Goal: Transaction & Acquisition: Purchase product/service

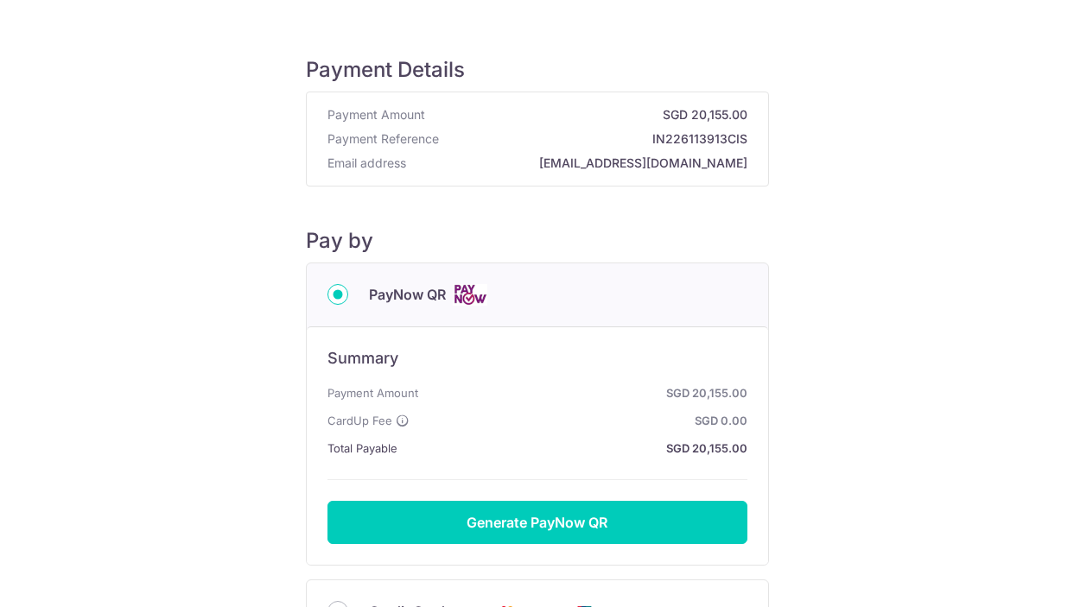
scroll to position [115, 0]
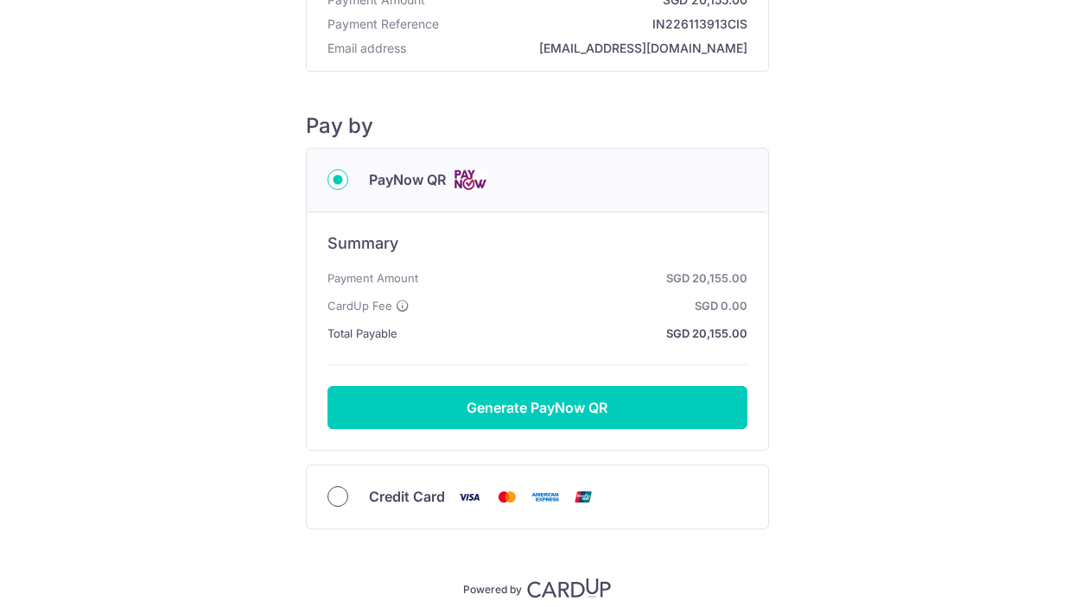
click at [344, 498] on input "Credit Card" at bounding box center [337, 496] width 21 height 21
radio input "true"
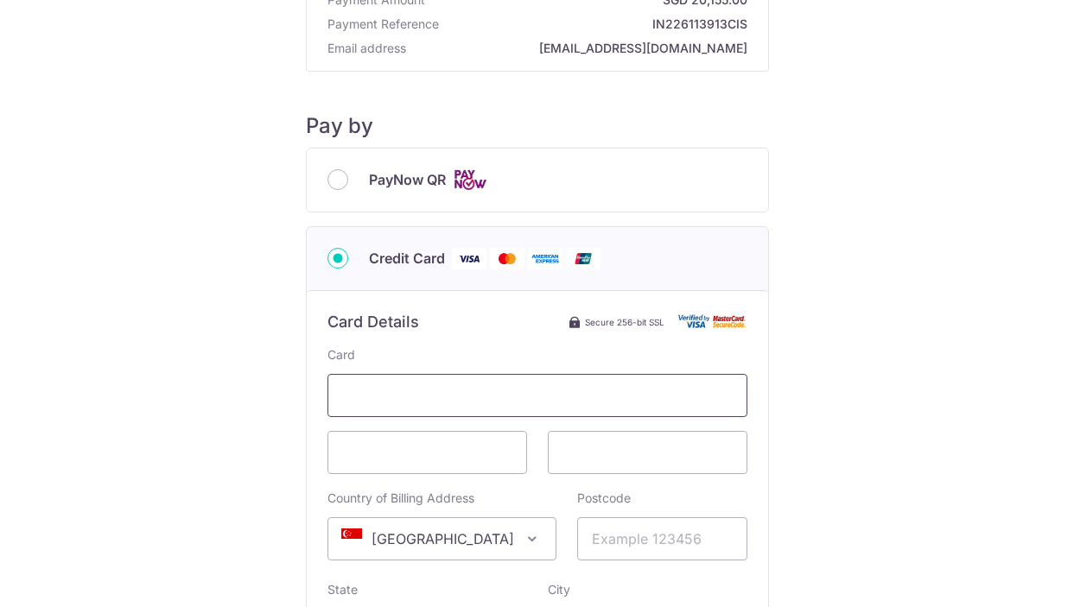
click at [386, 382] on span at bounding box center [537, 395] width 420 height 43
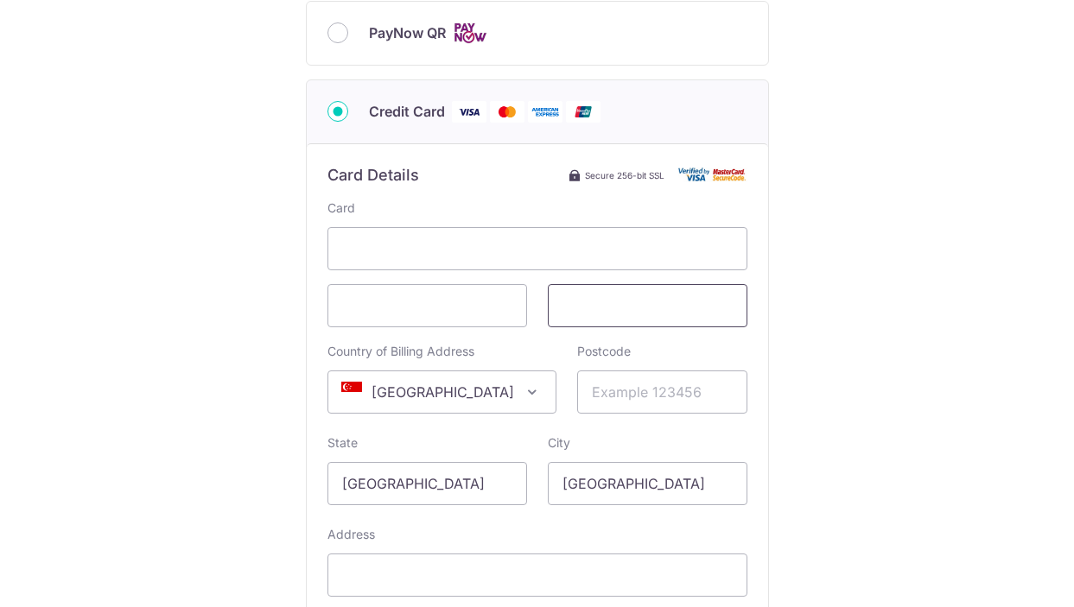
scroll to position [268, 0]
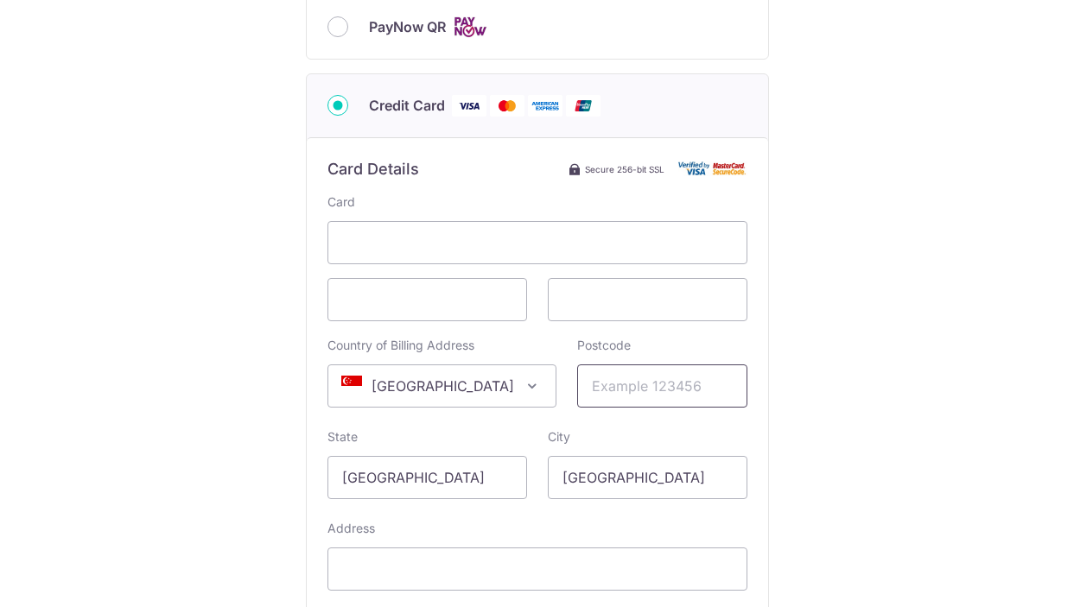
click at [586, 387] on input "Postcode" at bounding box center [662, 386] width 170 height 43
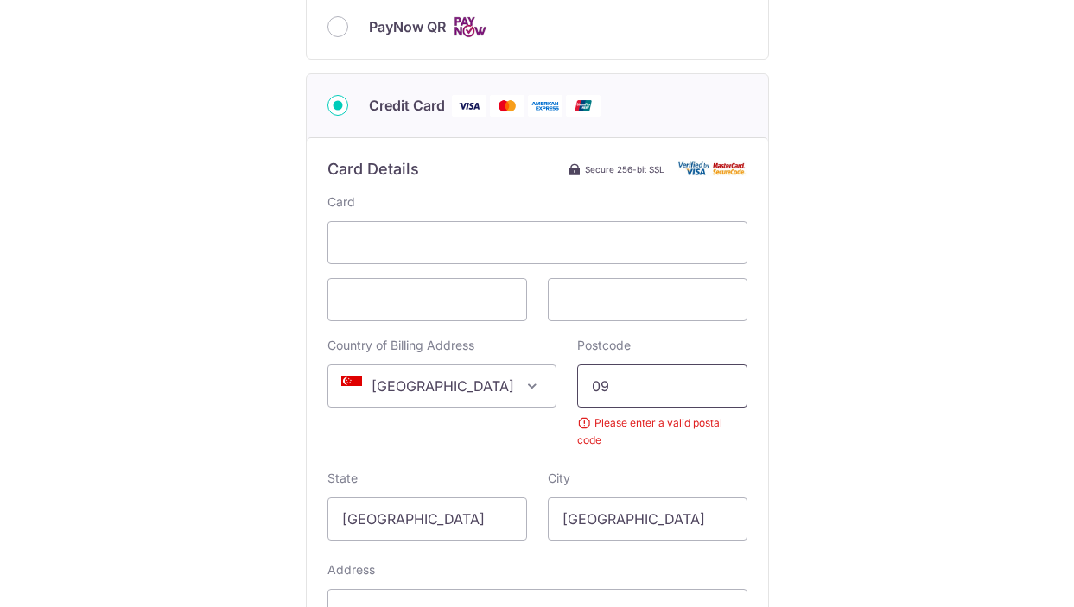
type input "0"
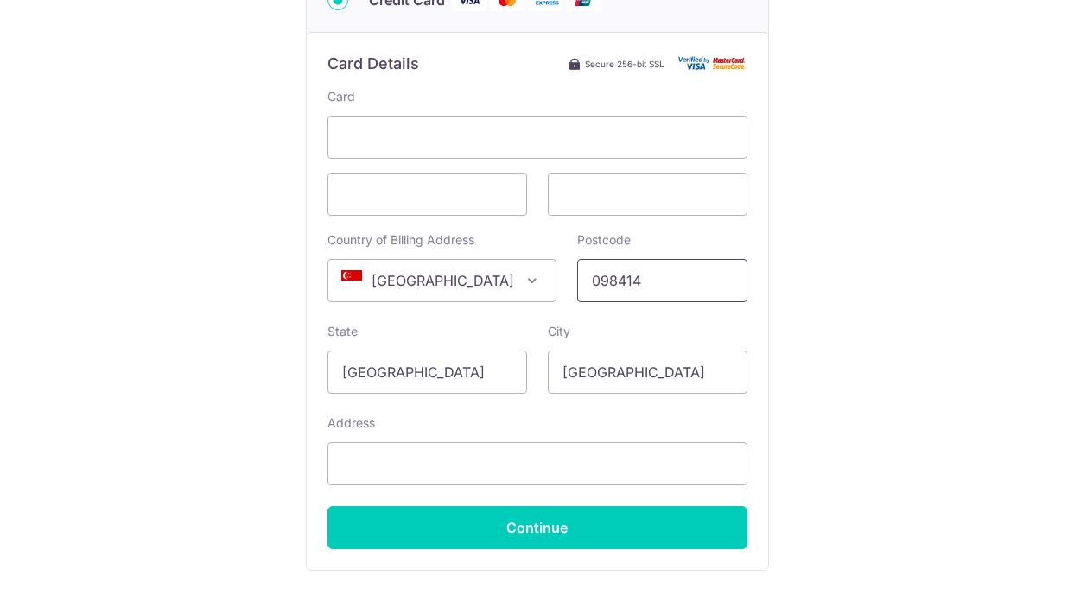
scroll to position [384, 0]
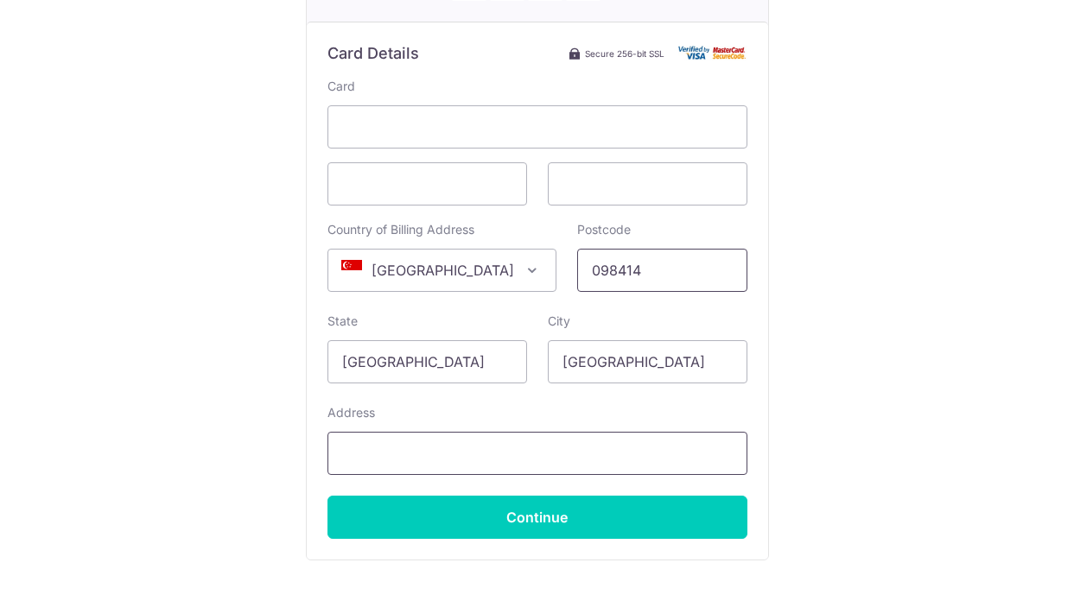
type input "098414"
click at [486, 454] on input "Address" at bounding box center [537, 453] width 420 height 43
drag, startPoint x: 505, startPoint y: 455, endPoint x: 610, endPoint y: 455, distance: 104.6
click at [610, 455] on input "[STREET_ADDRESS] @ Reflections" at bounding box center [537, 453] width 420 height 43
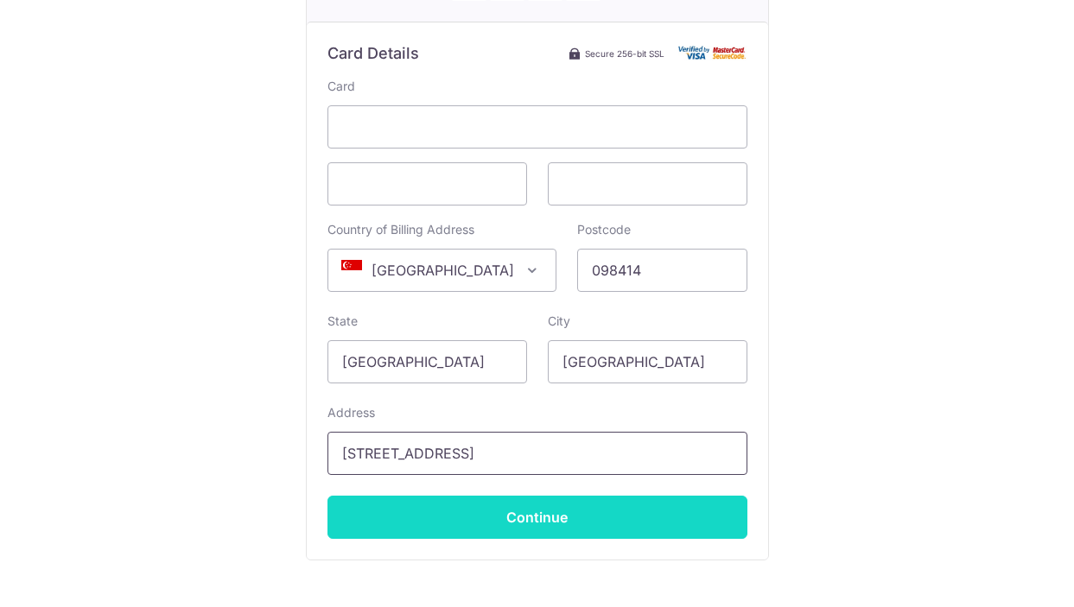
type input "[STREET_ADDRESS]"
click at [701, 507] on input "Continue" at bounding box center [537, 517] width 420 height 43
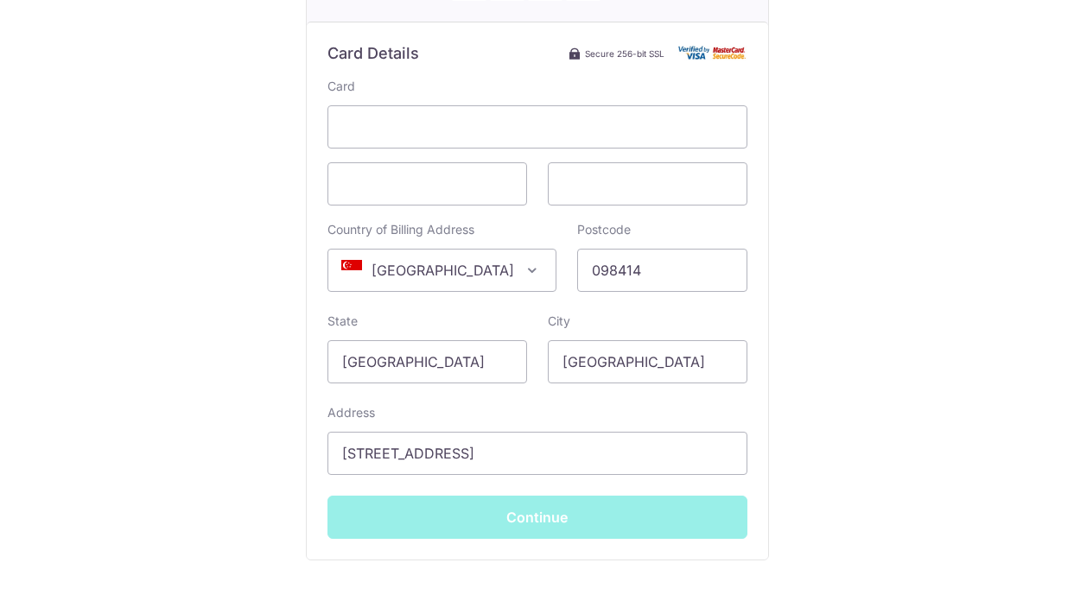
type input "**** 5665"
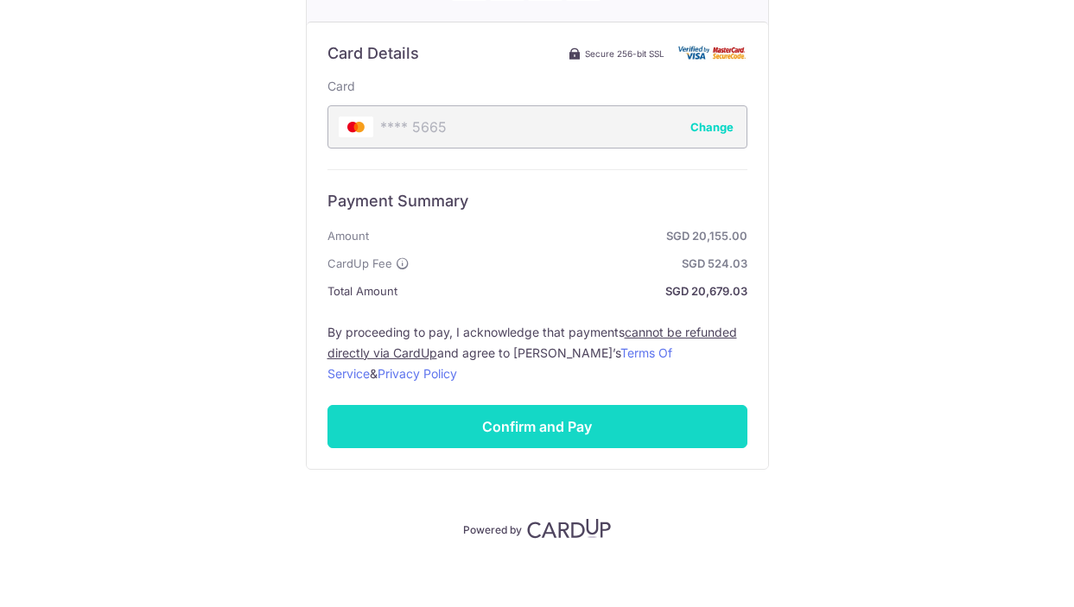
scroll to position [351, 0]
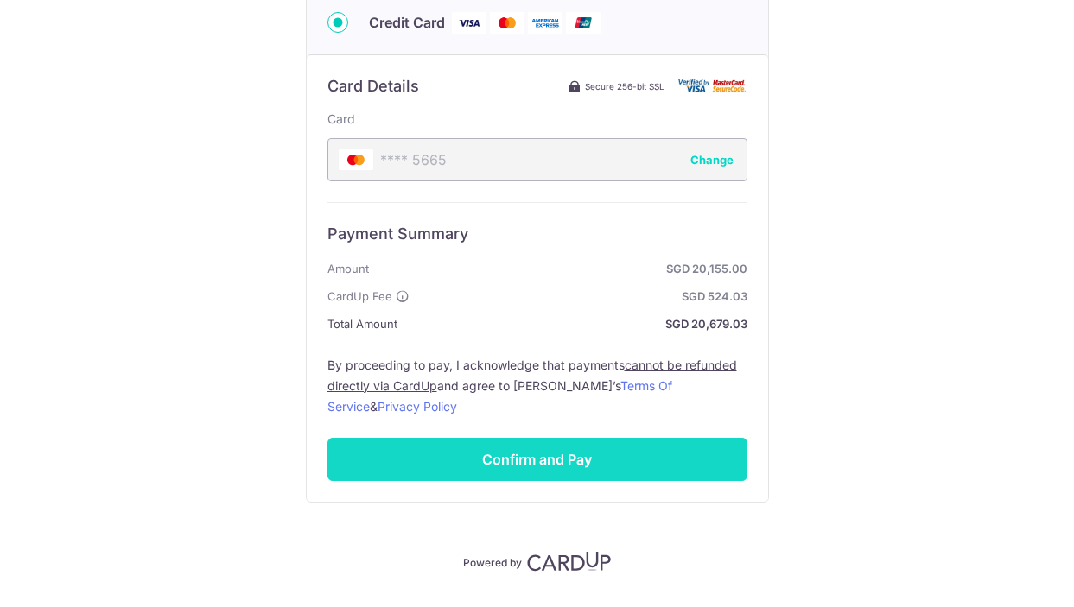
click at [609, 467] on input "Confirm and Pay" at bounding box center [537, 459] width 420 height 43
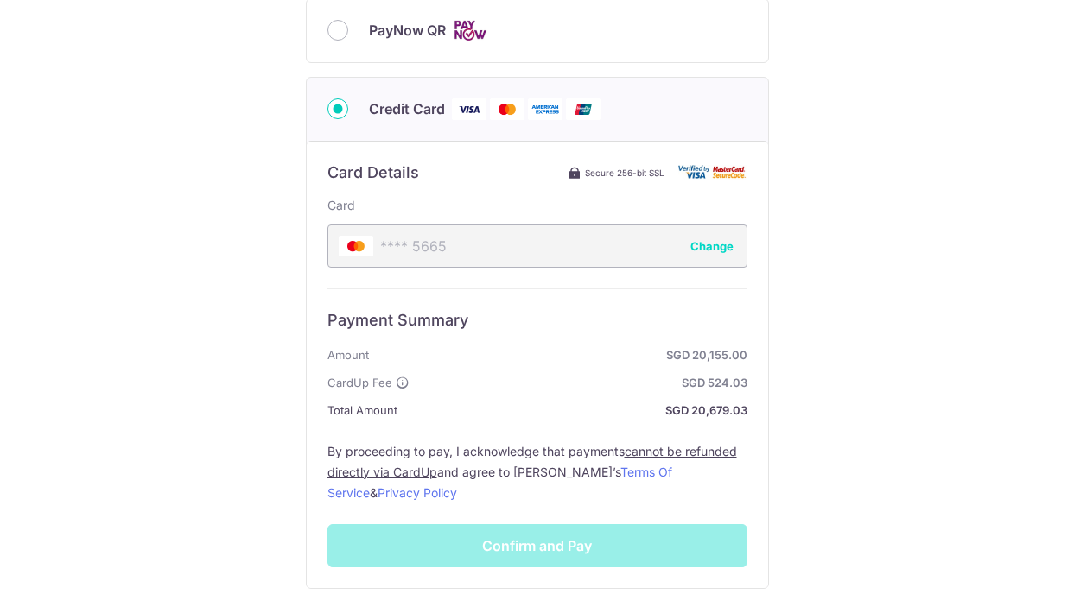
scroll to position [396, 0]
